Goal: Task Accomplishment & Management: Use online tool/utility

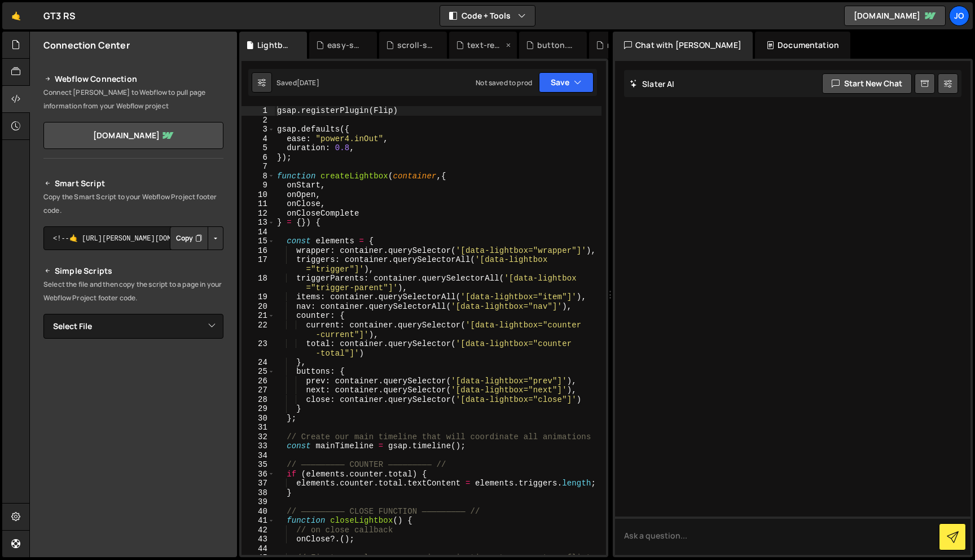
click at [473, 40] on div "text-reveal.js" at bounding box center [485, 45] width 36 height 11
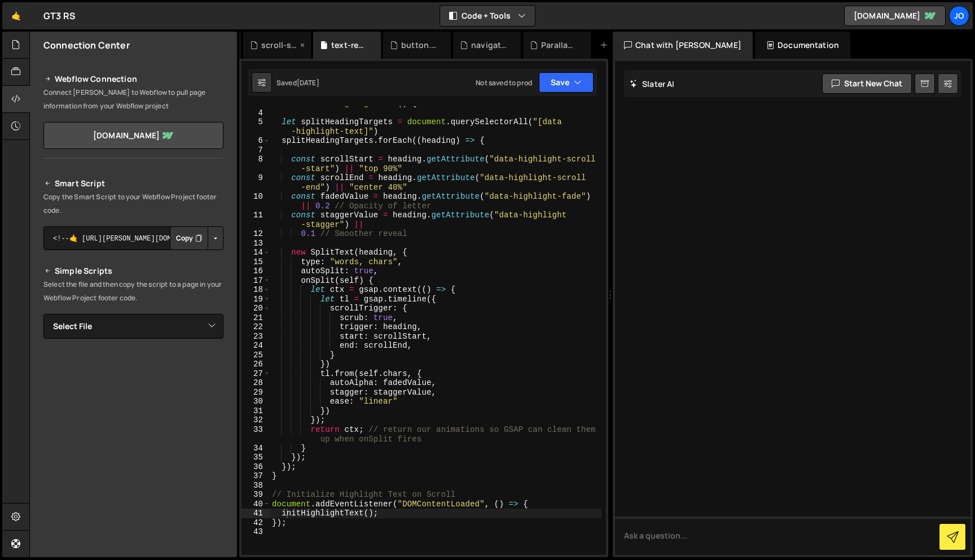
scroll to position [0, 156]
click at [452, 51] on div "navigation.js" at bounding box center [468, 45] width 68 height 27
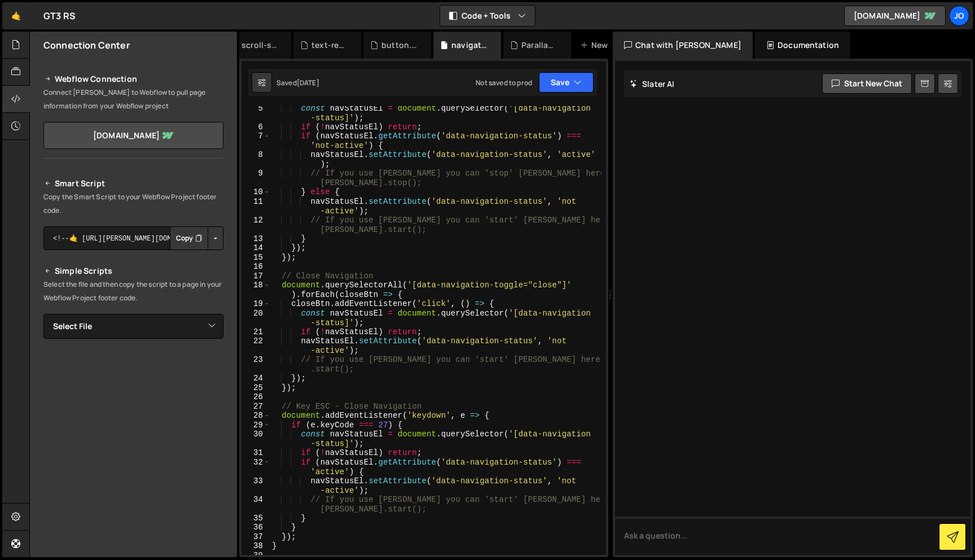
scroll to position [0, 0]
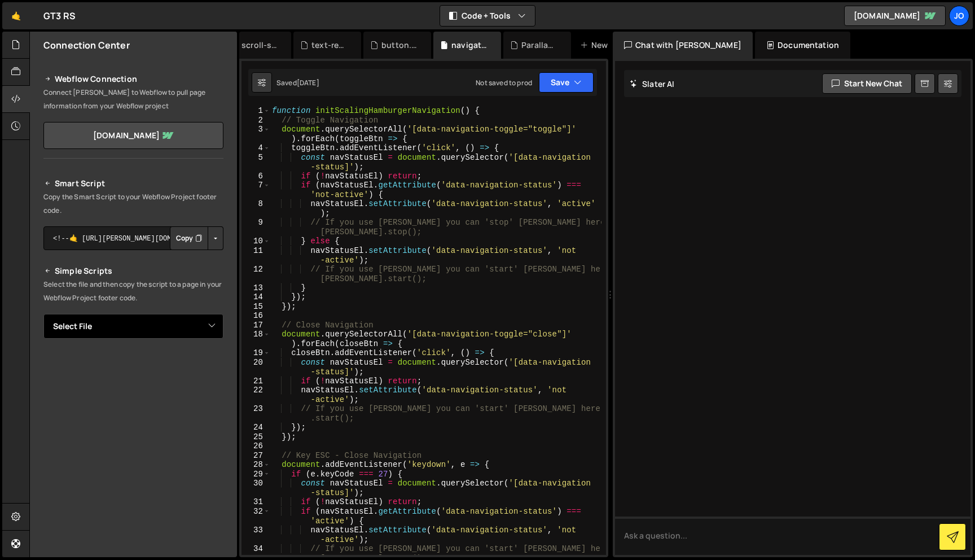
click at [128, 327] on select "Select File button.js easy-scroll.js Lightbox.js navigation.js Parallax.js scro…" at bounding box center [133, 326] width 180 height 25
select select "46023"
click at [214, 362] on button "Button group with nested dropdown" at bounding box center [216, 365] width 16 height 24
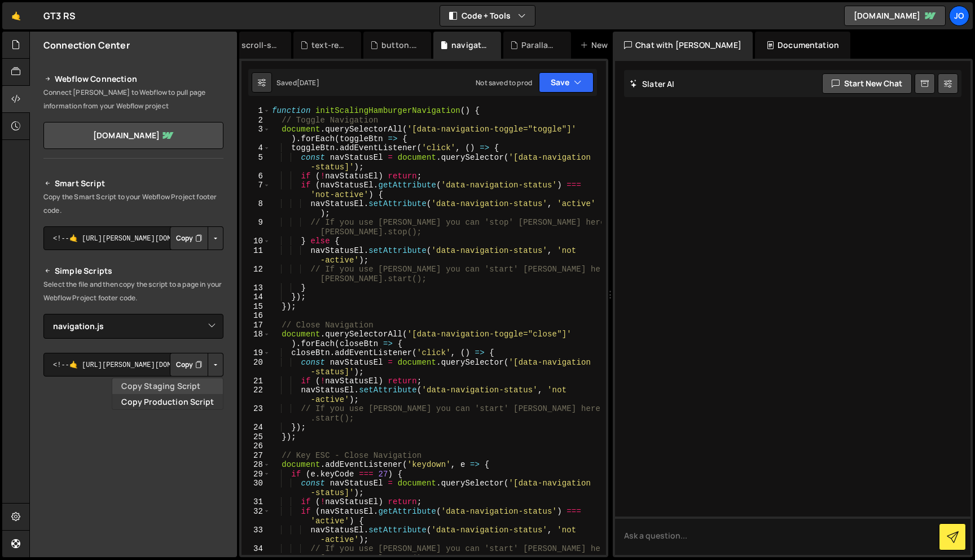
click at [195, 384] on link "Copy Staging Script" at bounding box center [167, 386] width 111 height 16
type textarea "if (!navStatusEl) return;"
click at [403, 178] on div "function initScalingHamburgerNavigation ( ) { // Toggle Navigation document . q…" at bounding box center [436, 339] width 332 height 467
click at [6, 72] on div at bounding box center [16, 72] width 28 height 27
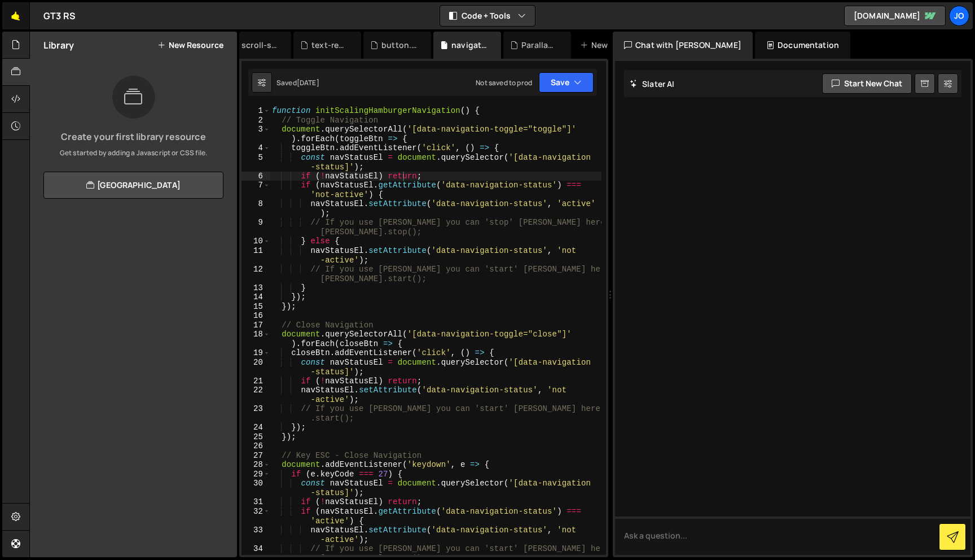
click at [16, 27] on link "🤙" at bounding box center [16, 15] width 28 height 27
click at [16, 41] on icon at bounding box center [15, 44] width 9 height 12
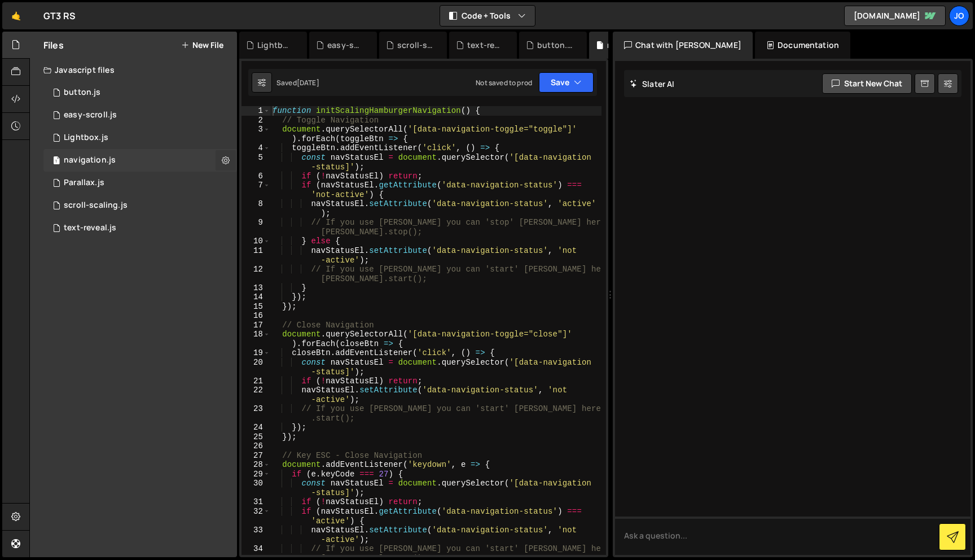
click at [225, 160] on icon at bounding box center [226, 160] width 8 height 11
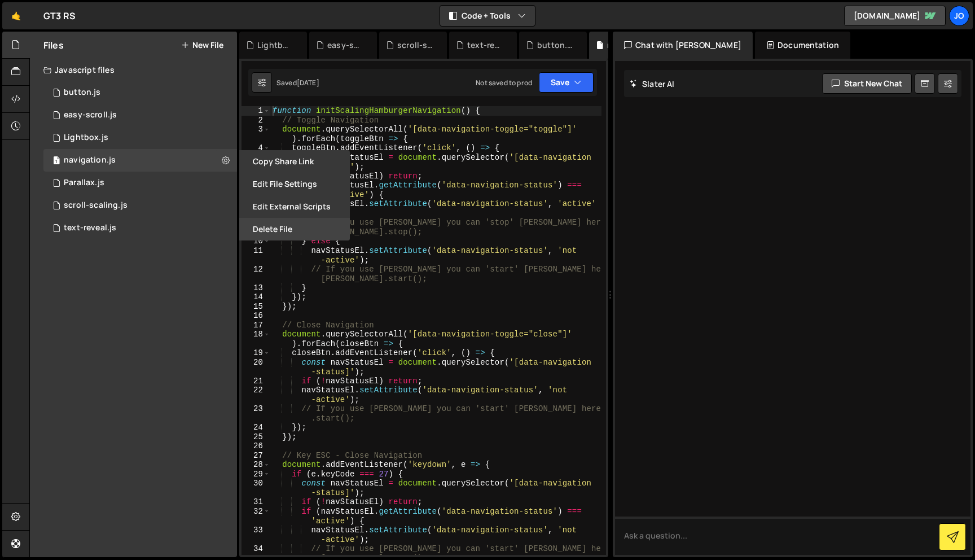
click at [279, 227] on button "Delete File" at bounding box center [294, 229] width 111 height 23
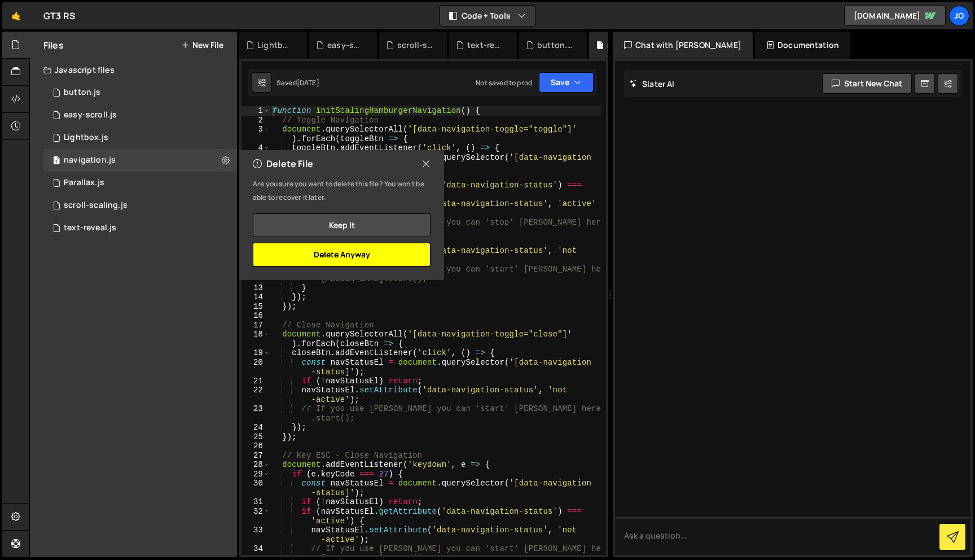
click at [362, 255] on button "Delete Anyway" at bounding box center [342, 255] width 178 height 24
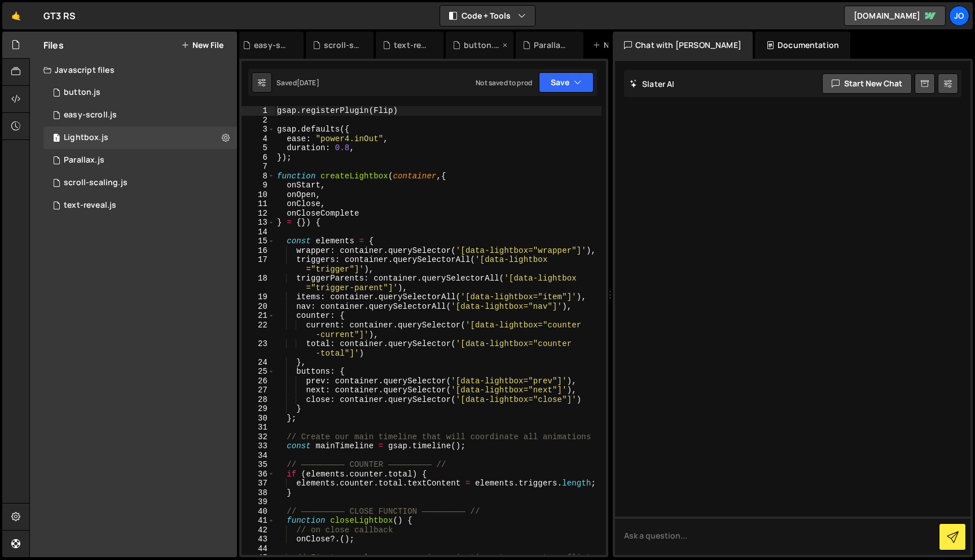
scroll to position [0, 121]
click at [573, 43] on div "New File" at bounding box center [568, 45] width 47 height 11
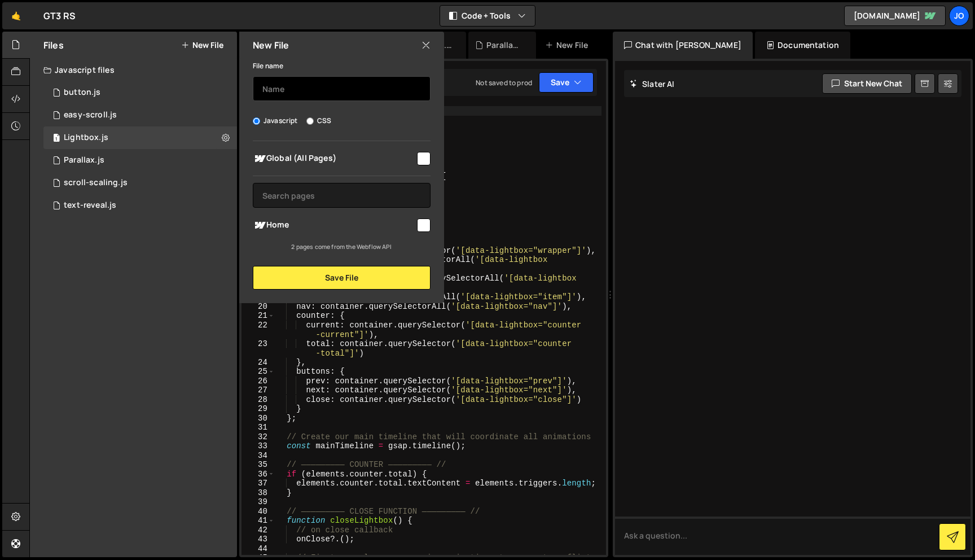
click at [325, 88] on input "text" at bounding box center [342, 88] width 178 height 25
type input "nav"
click at [426, 156] on input "checkbox" at bounding box center [424, 159] width 14 height 14
checkbox input "true"
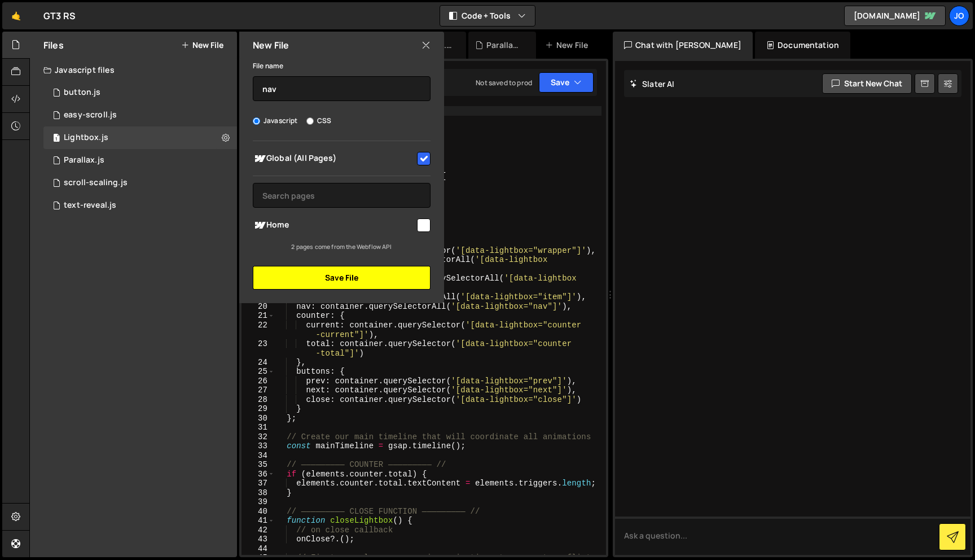
click at [369, 277] on button "Save File" at bounding box center [342, 278] width 178 height 24
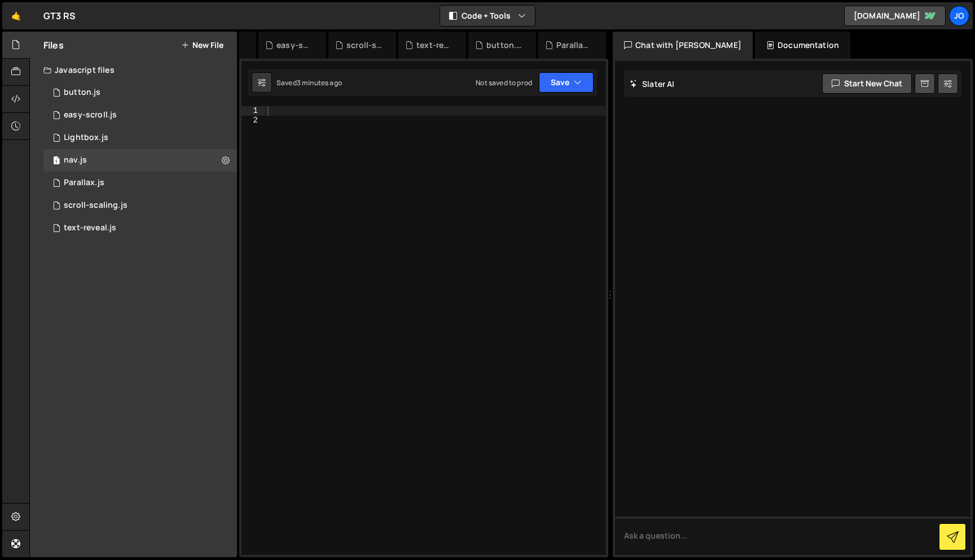
click at [402, 145] on div at bounding box center [435, 339] width 341 height 467
click at [374, 108] on div at bounding box center [435, 339] width 341 height 467
paste textarea "});"
type textarea "});"
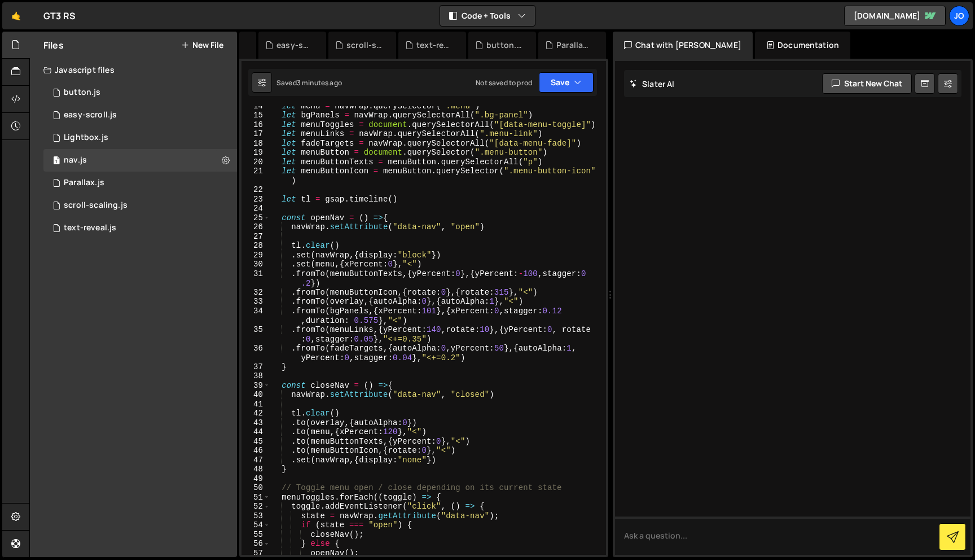
scroll to position [0, 0]
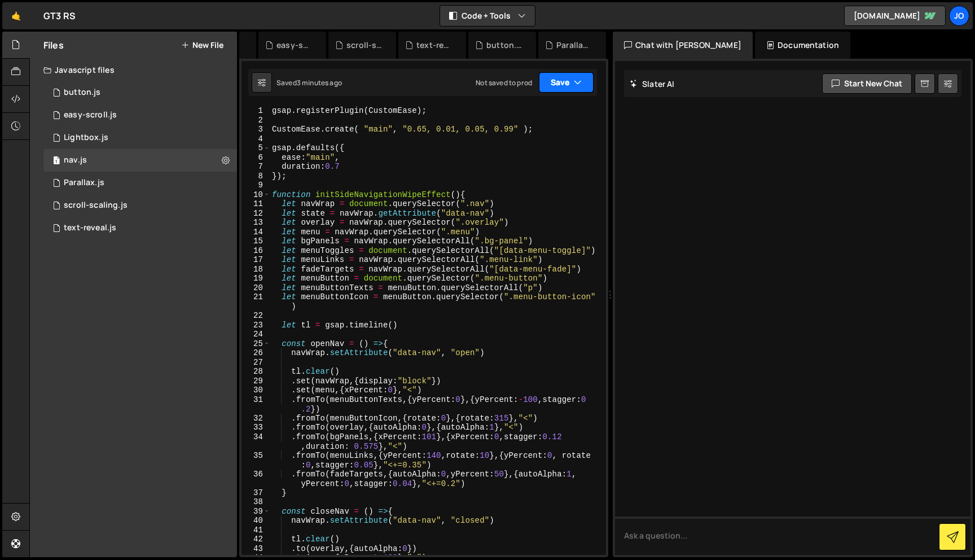
click at [584, 84] on button "Save" at bounding box center [566, 82] width 55 height 20
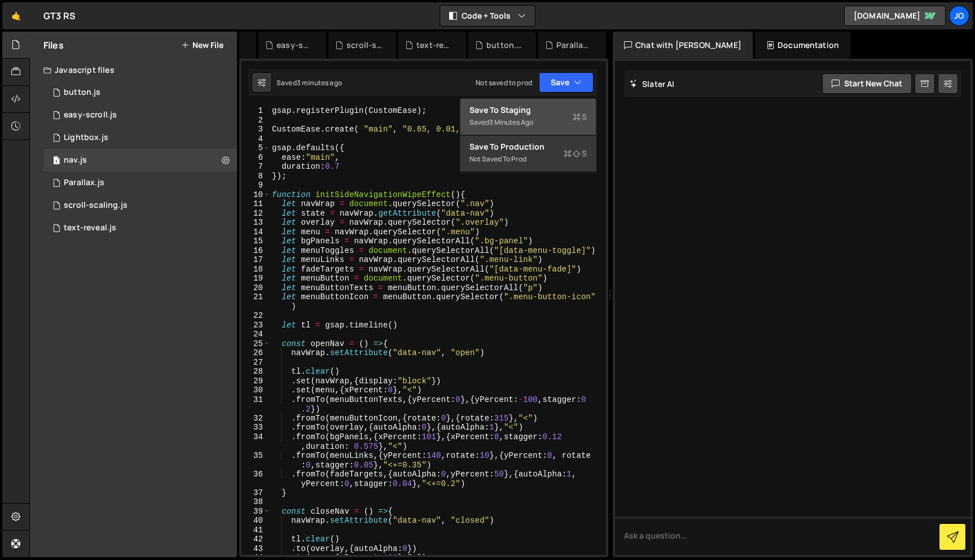
click at [545, 116] on div "Saved 3 minutes ago" at bounding box center [528, 123] width 117 height 14
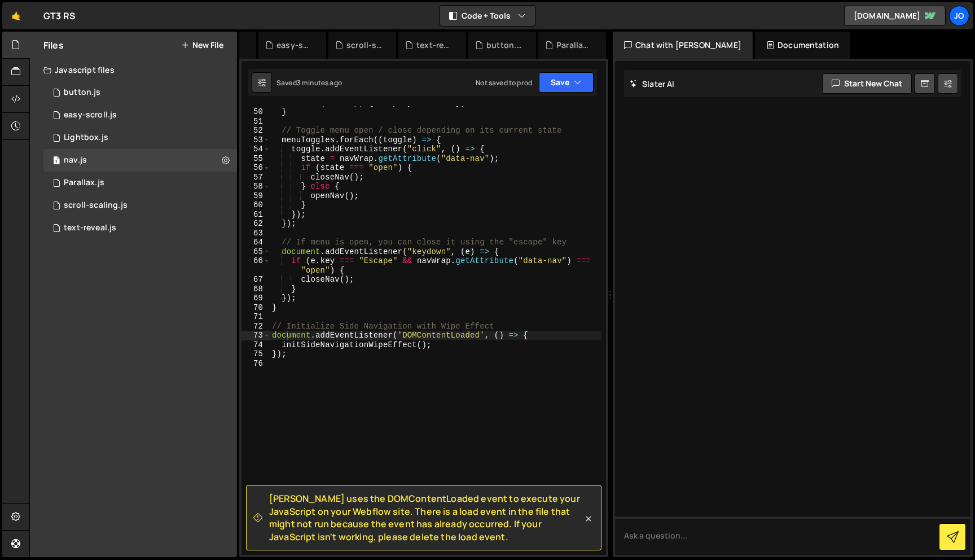
scroll to position [502, 0]
click at [16, 100] on icon at bounding box center [15, 99] width 9 height 12
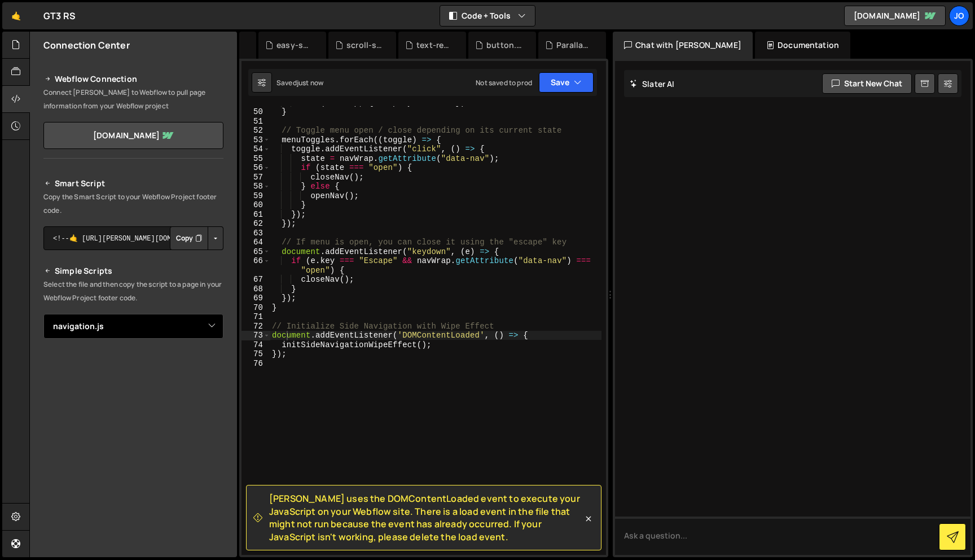
click at [188, 315] on select "Select File button.js easy-scroll.js Lightbox.js navigation.js Parallax.js scro…" at bounding box center [133, 326] width 180 height 25
select select "46154"
click at [214, 361] on button "Button group with nested dropdown" at bounding box center [216, 365] width 16 height 24
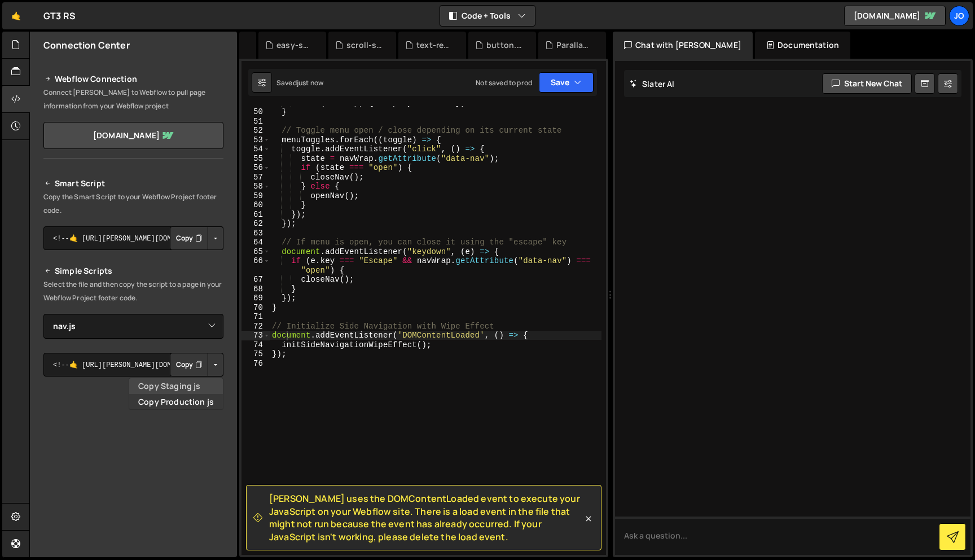
click at [186, 390] on link "Copy Staging js" at bounding box center [176, 386] width 94 height 16
